Goal: Task Accomplishment & Management: Complete application form

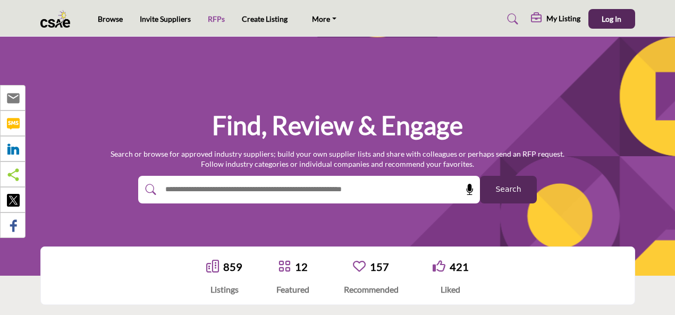
click at [209, 20] on link "RFPs" at bounding box center [216, 18] width 17 height 9
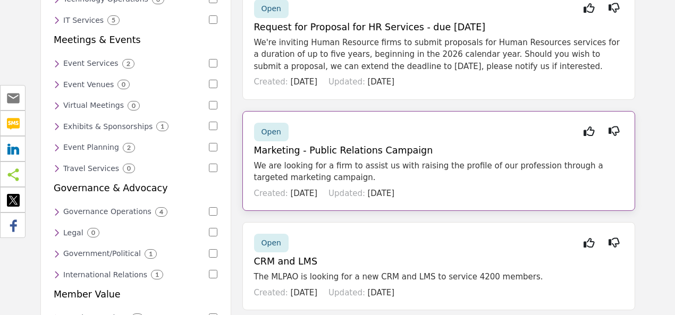
scroll to position [53, 0]
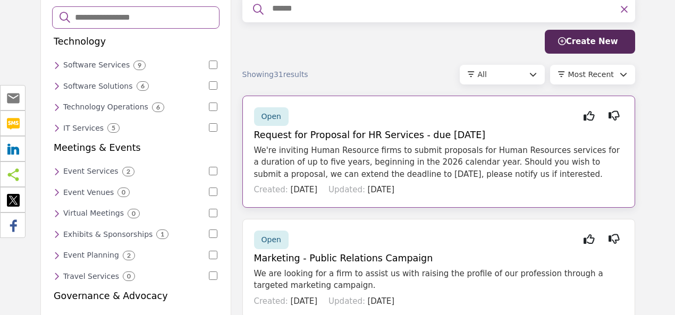
click at [274, 115] on span "Open" at bounding box center [272, 116] width 20 height 9
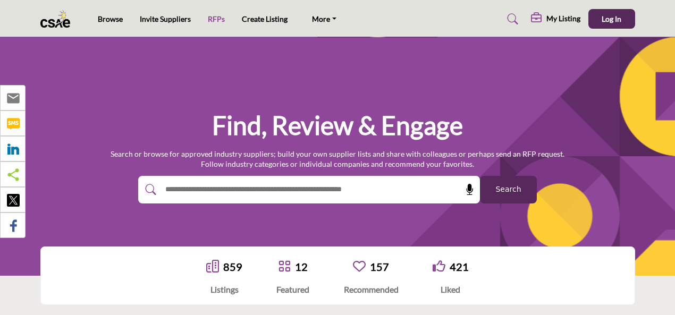
click at [216, 16] on link "RFPs" at bounding box center [216, 18] width 17 height 9
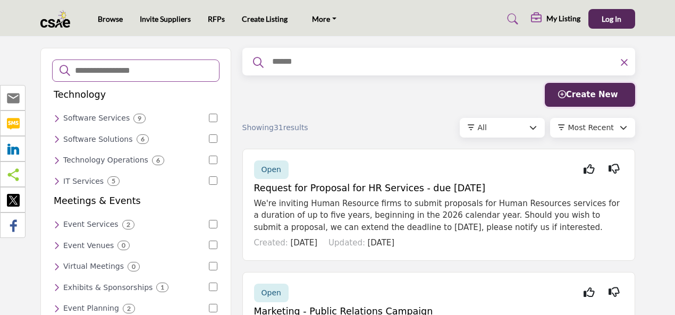
click at [595, 98] on span "Create New" at bounding box center [588, 95] width 60 height 10
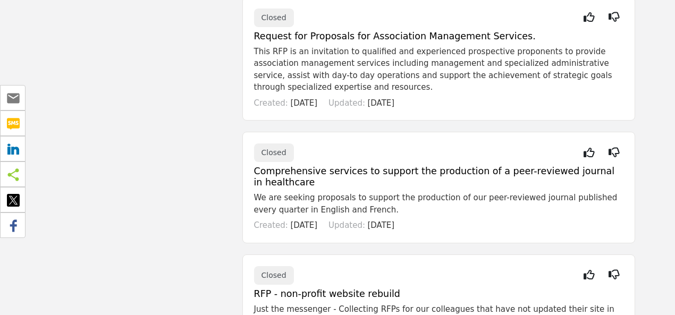
scroll to position [1701, 0]
